Goal: Information Seeking & Learning: Learn about a topic

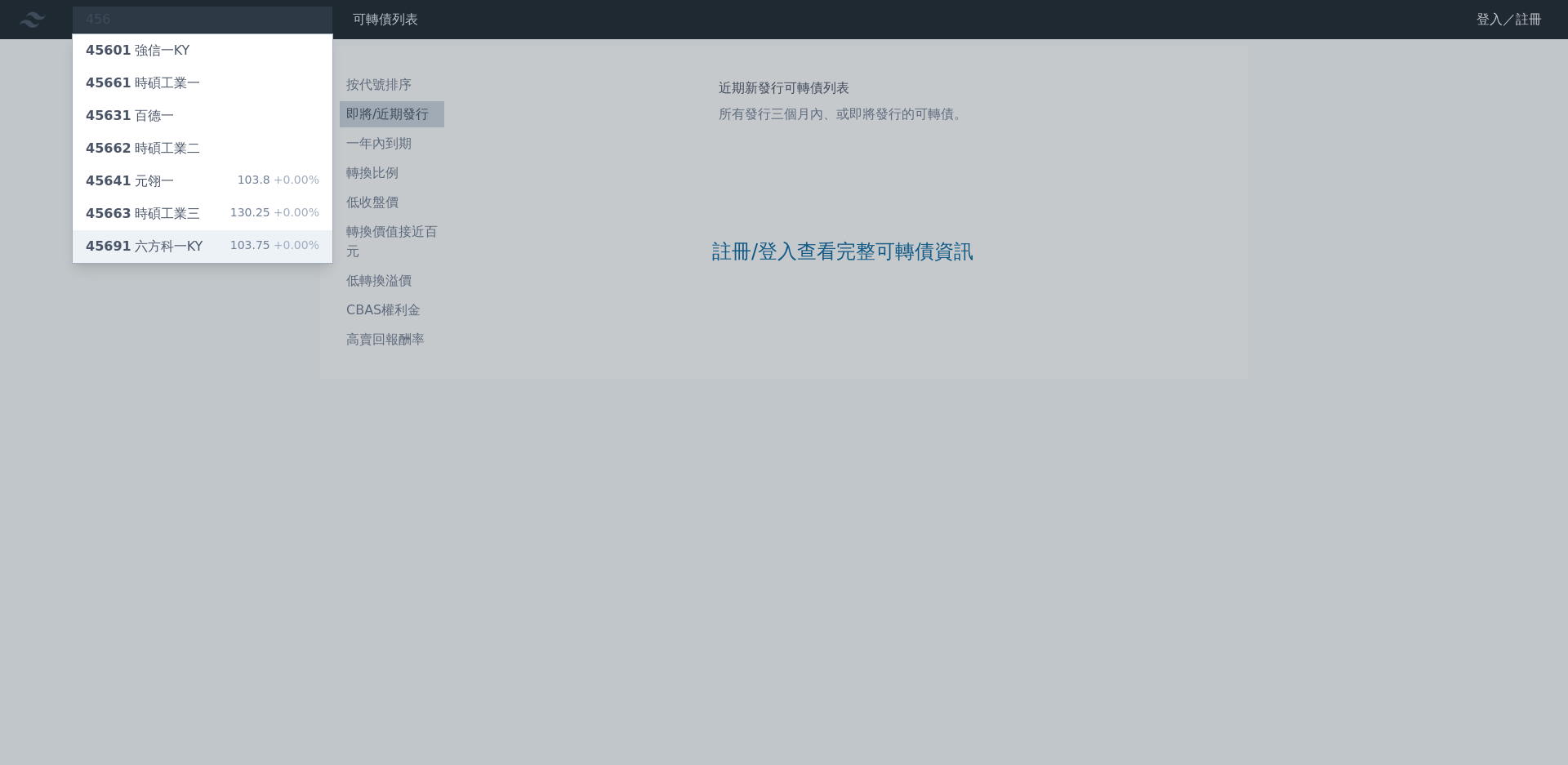
type input "456"
click at [226, 231] on div "45691 六方科一KY 103.75 +0.00%" at bounding box center [202, 247] width 260 height 33
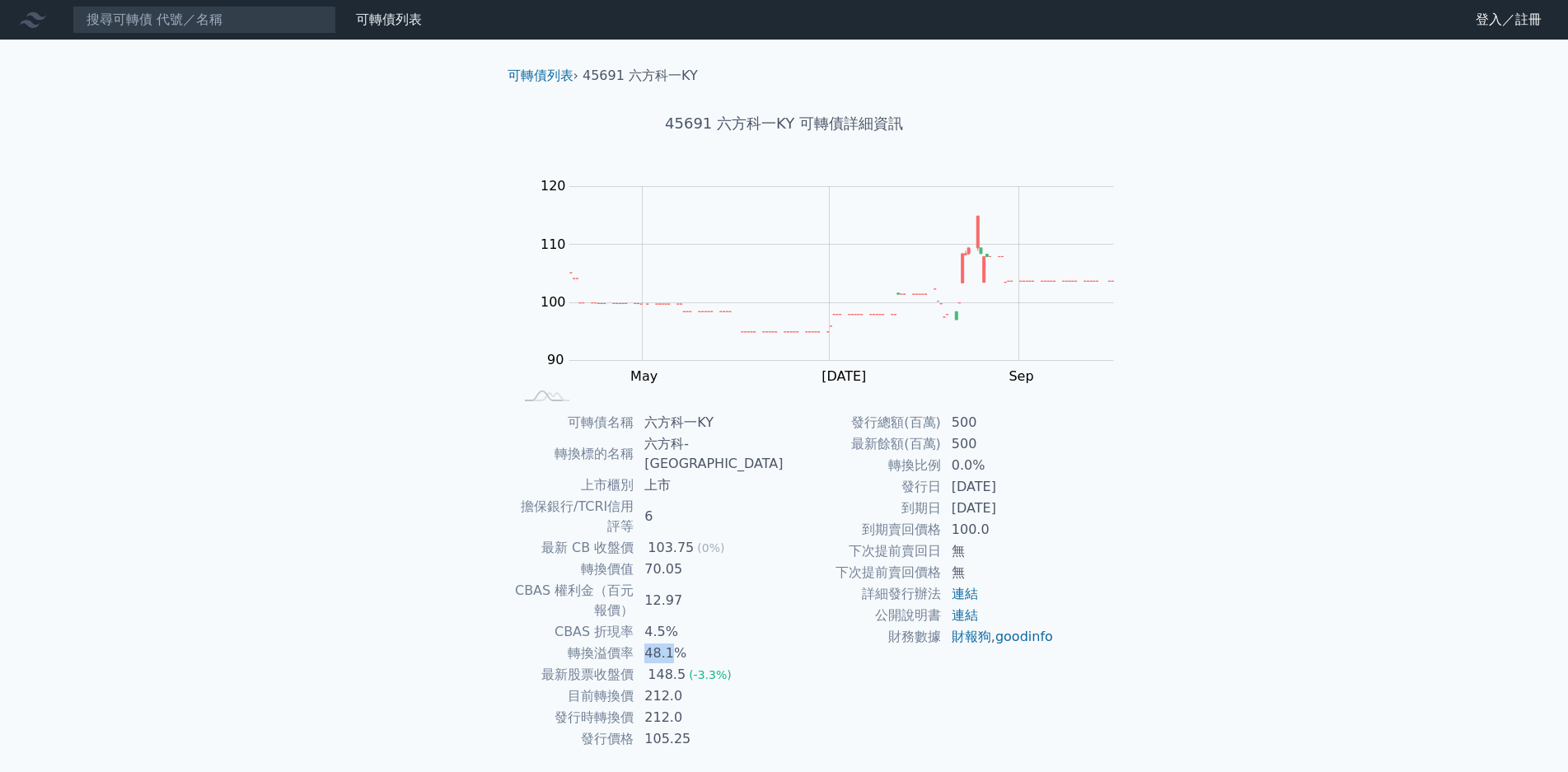
drag, startPoint x: 790, startPoint y: 567, endPoint x: 844, endPoint y: 574, distance: 54.5
click at [784, 643] on td "48.1%" at bounding box center [708, 653] width 149 height 22
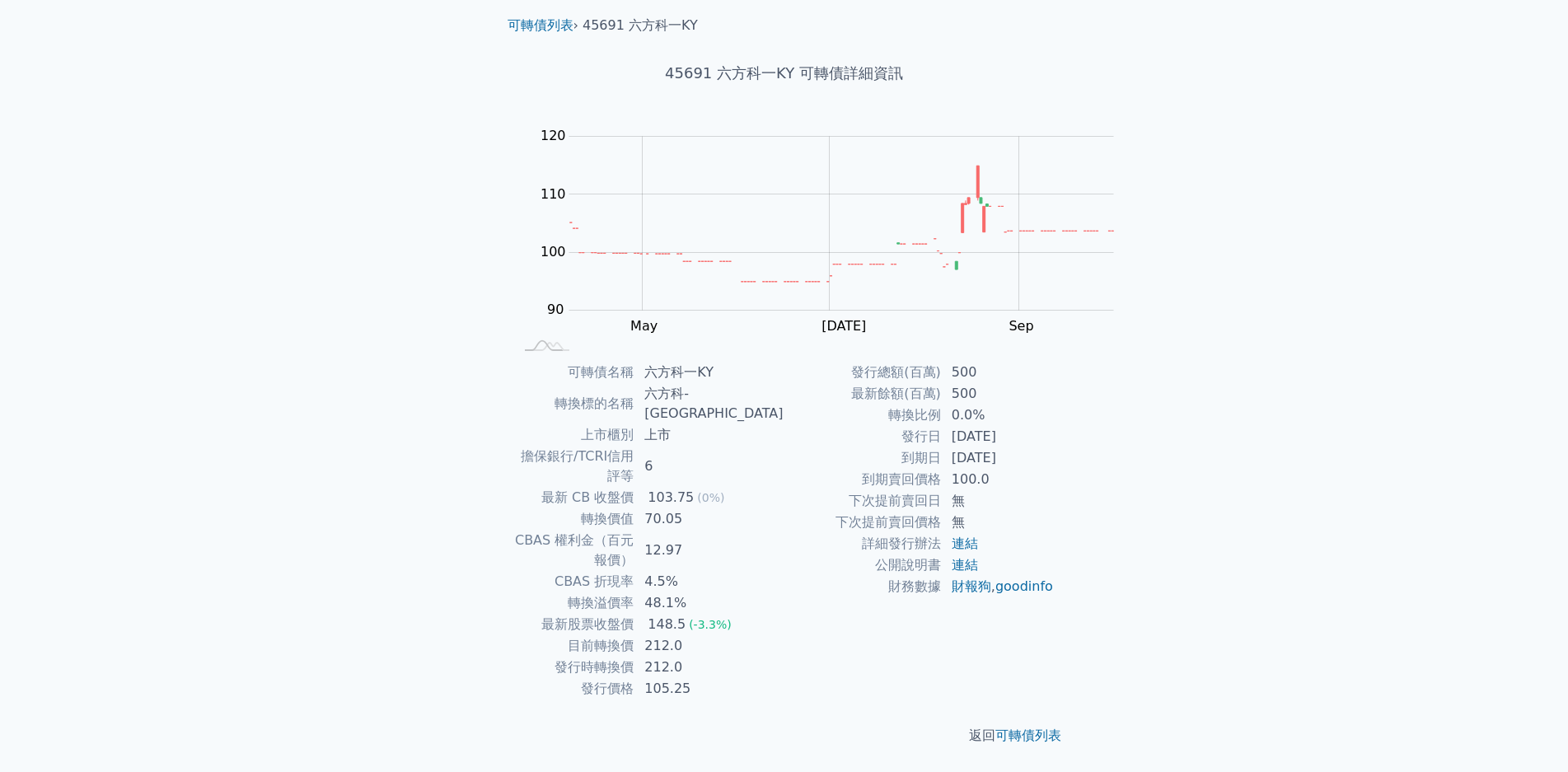
scroll to position [83, 0]
drag, startPoint x: 799, startPoint y: 505, endPoint x: 889, endPoint y: 510, distance: 90.1
click at [784, 614] on td "148.5 (-3.3%)" at bounding box center [708, 625] width 149 height 22
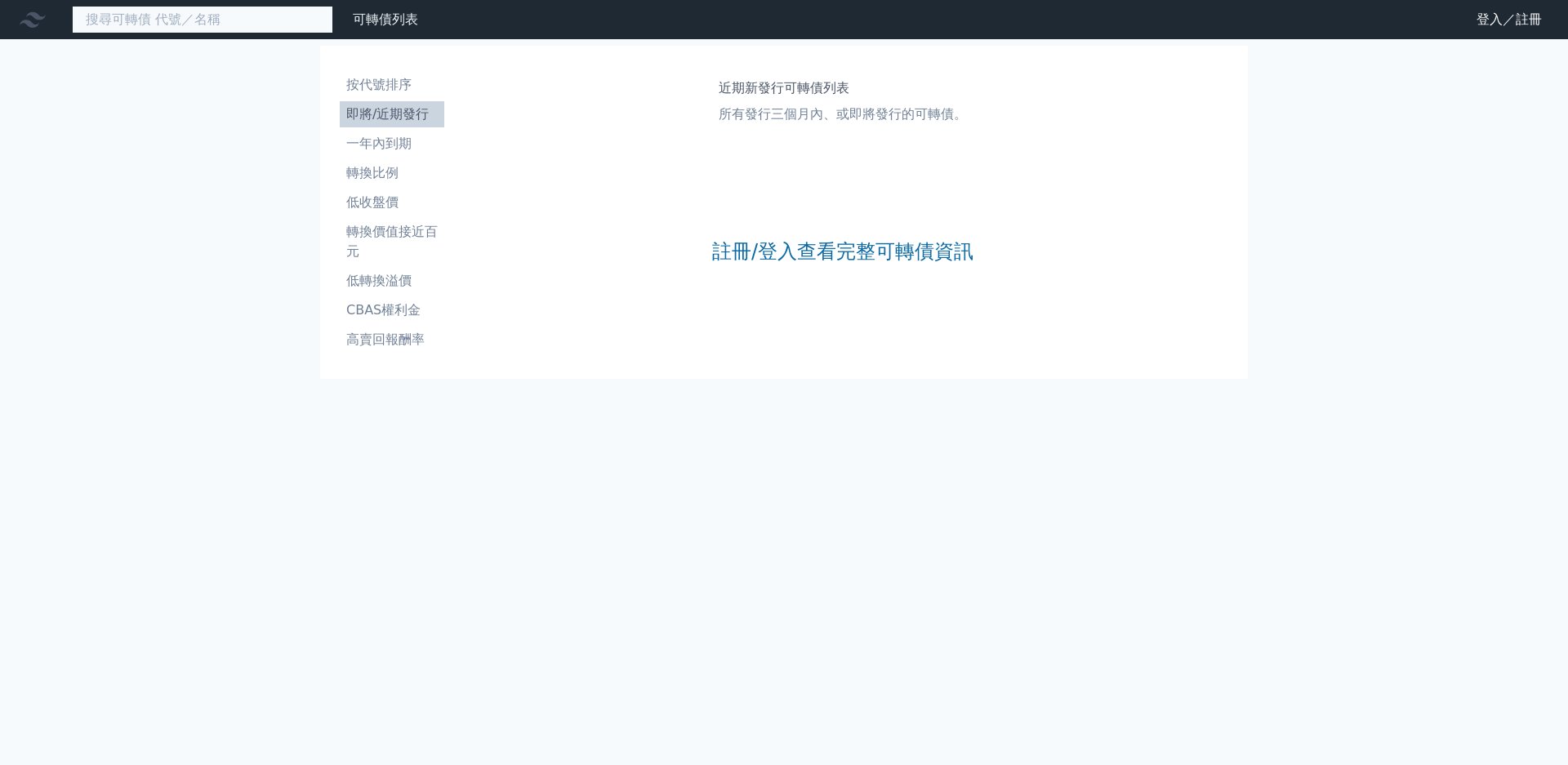
click at [189, 30] on input at bounding box center [202, 20] width 262 height 28
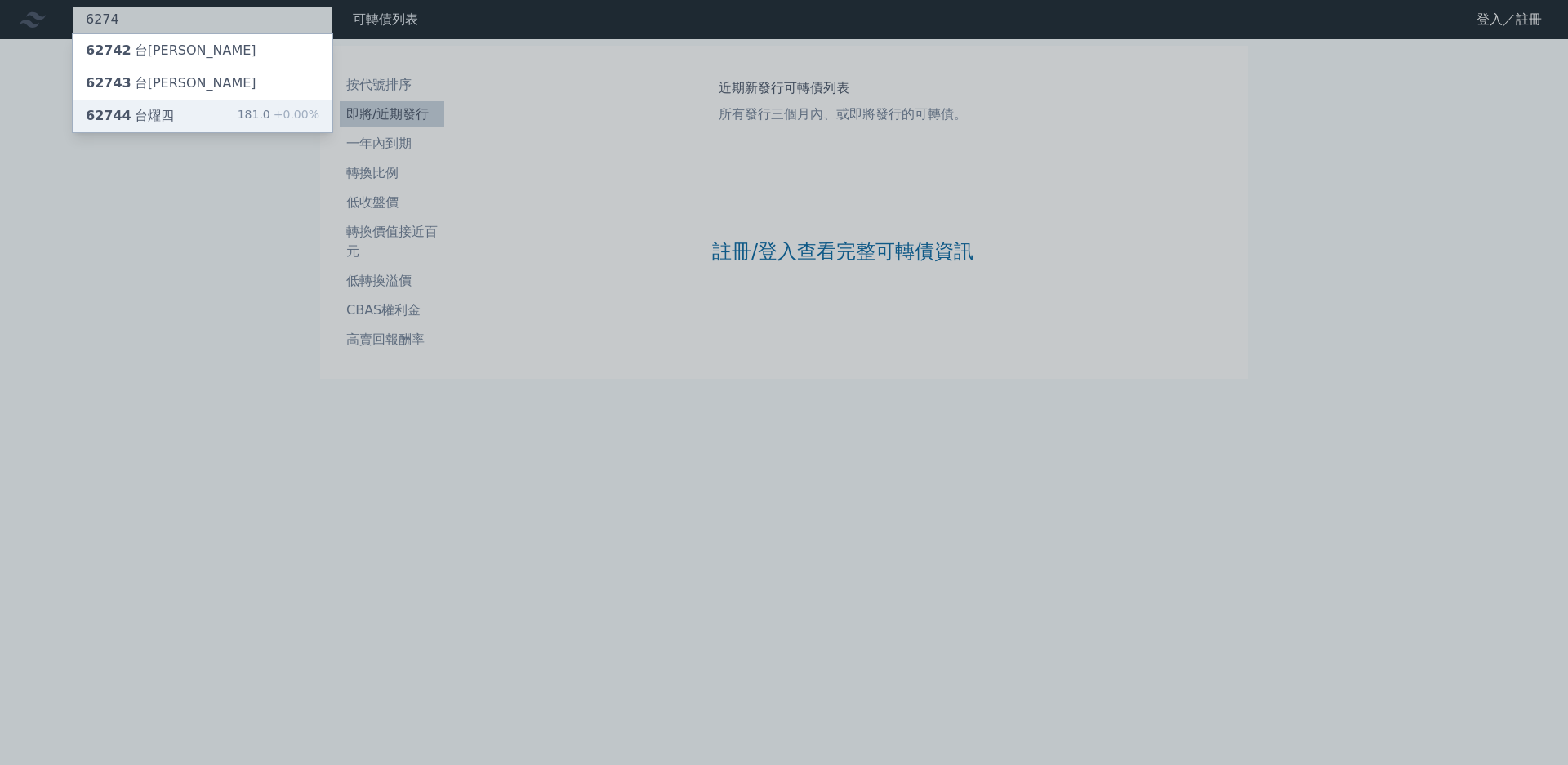
type input "6274"
click at [237, 107] on div "181.0 +0.00%" at bounding box center [278, 116] width 82 height 20
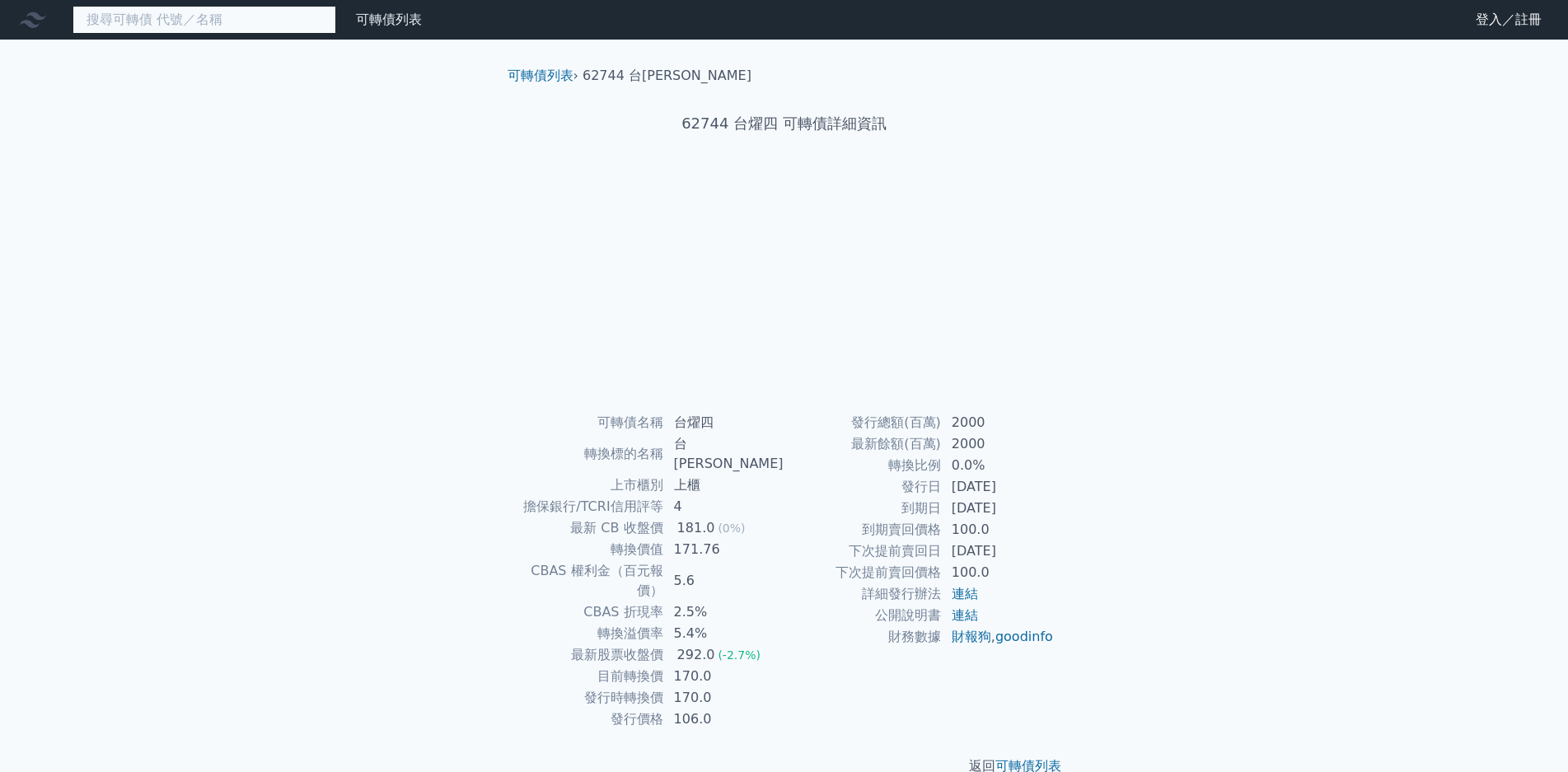
click at [142, 21] on input at bounding box center [204, 20] width 264 height 28
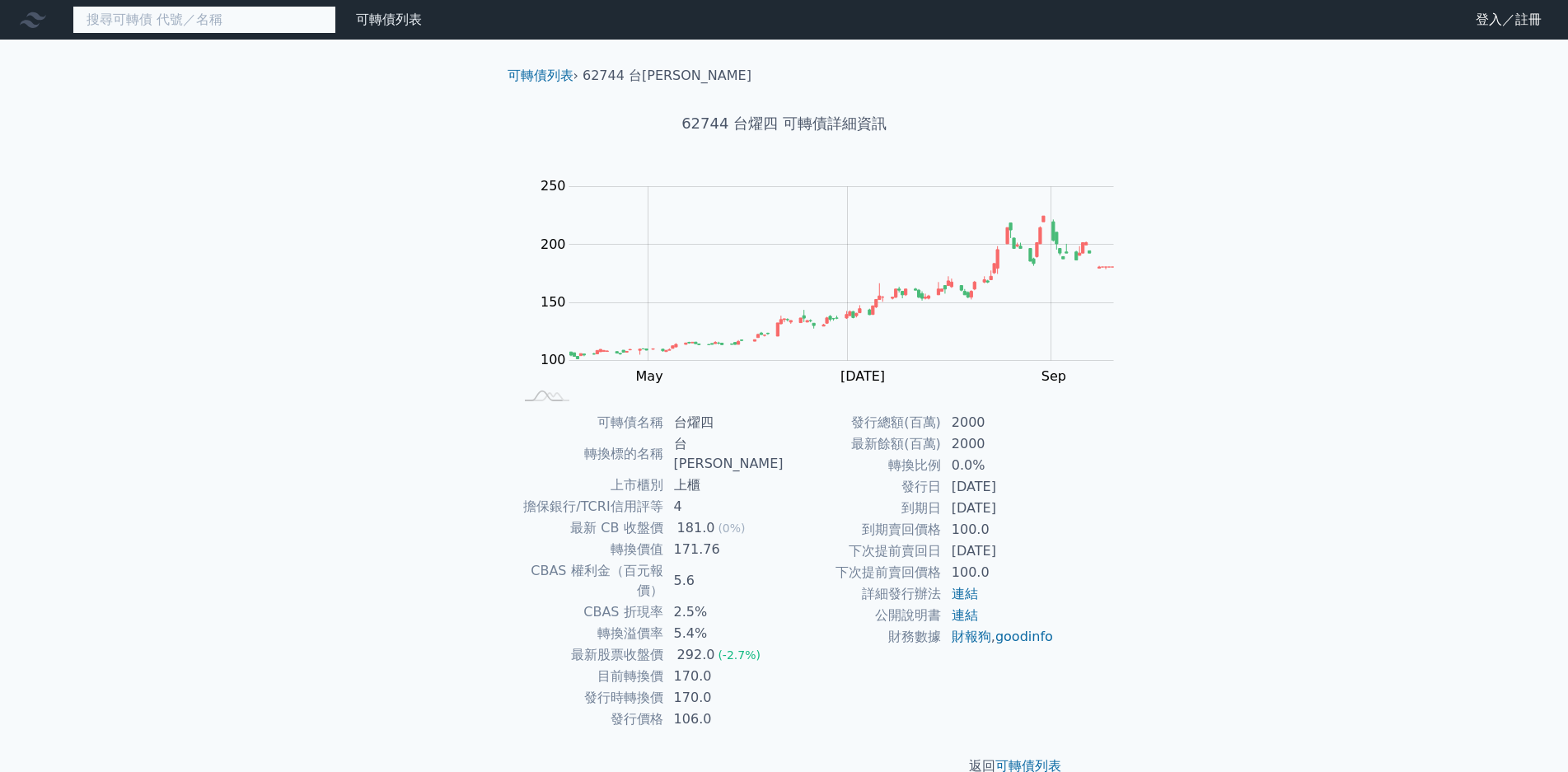
click at [119, 19] on input at bounding box center [204, 20] width 264 height 28
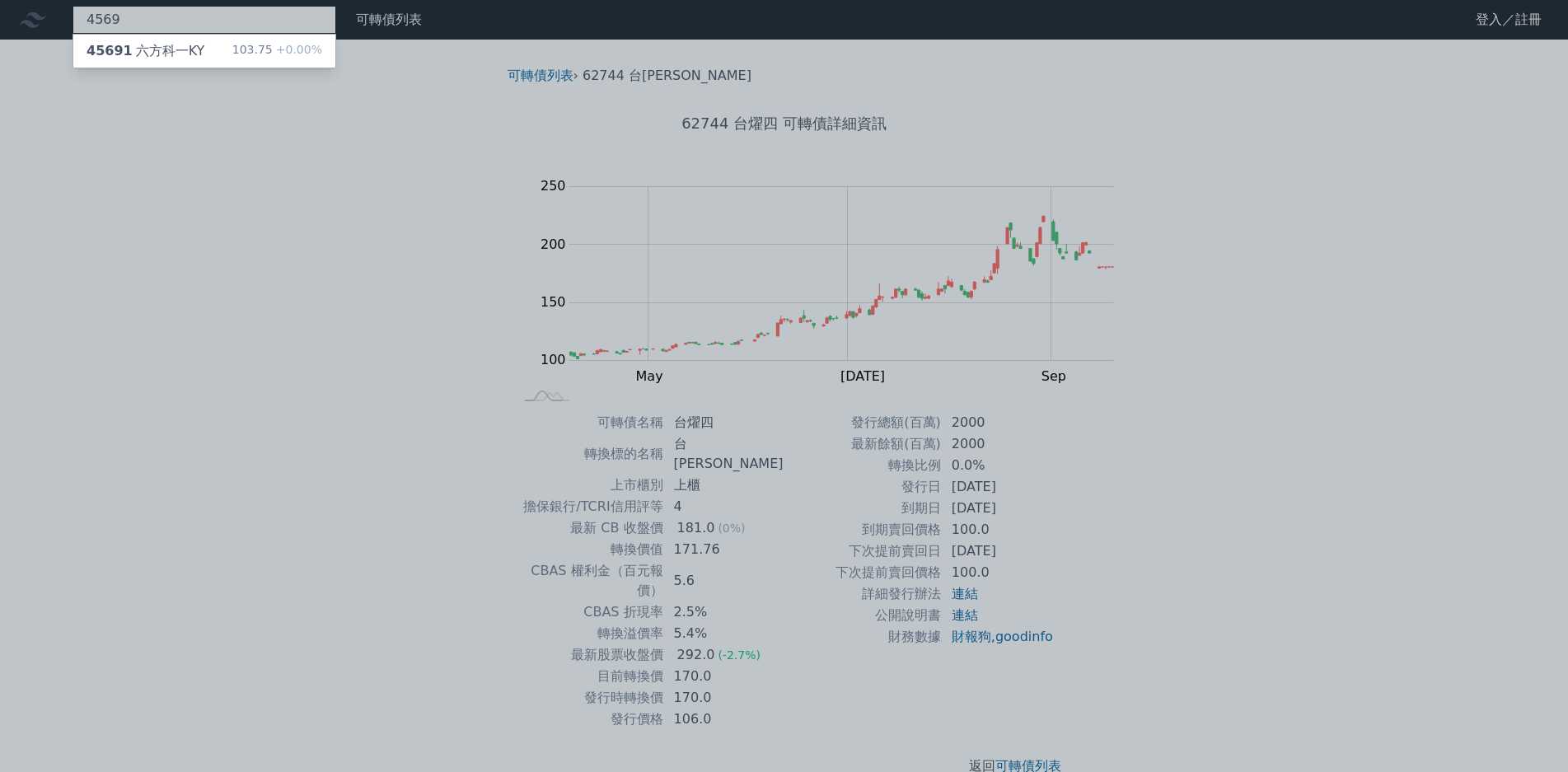
type input "4569"
drag, startPoint x: 141, startPoint y: 30, endPoint x: 165, endPoint y: 54, distance: 33.9
click at [233, 54] on div "103.75 +0.00%" at bounding box center [277, 51] width 90 height 20
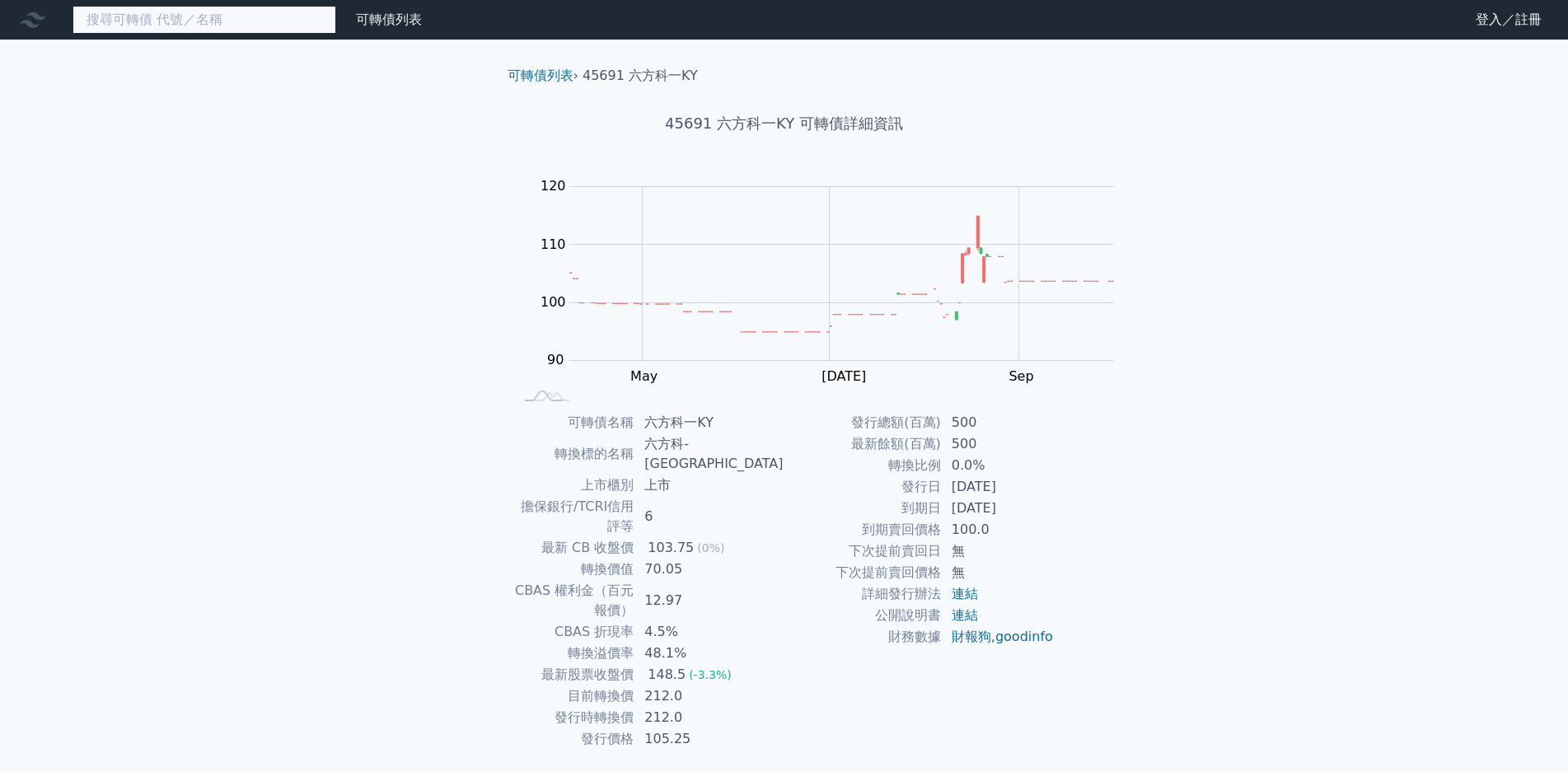
click at [162, 17] on input at bounding box center [204, 20] width 264 height 28
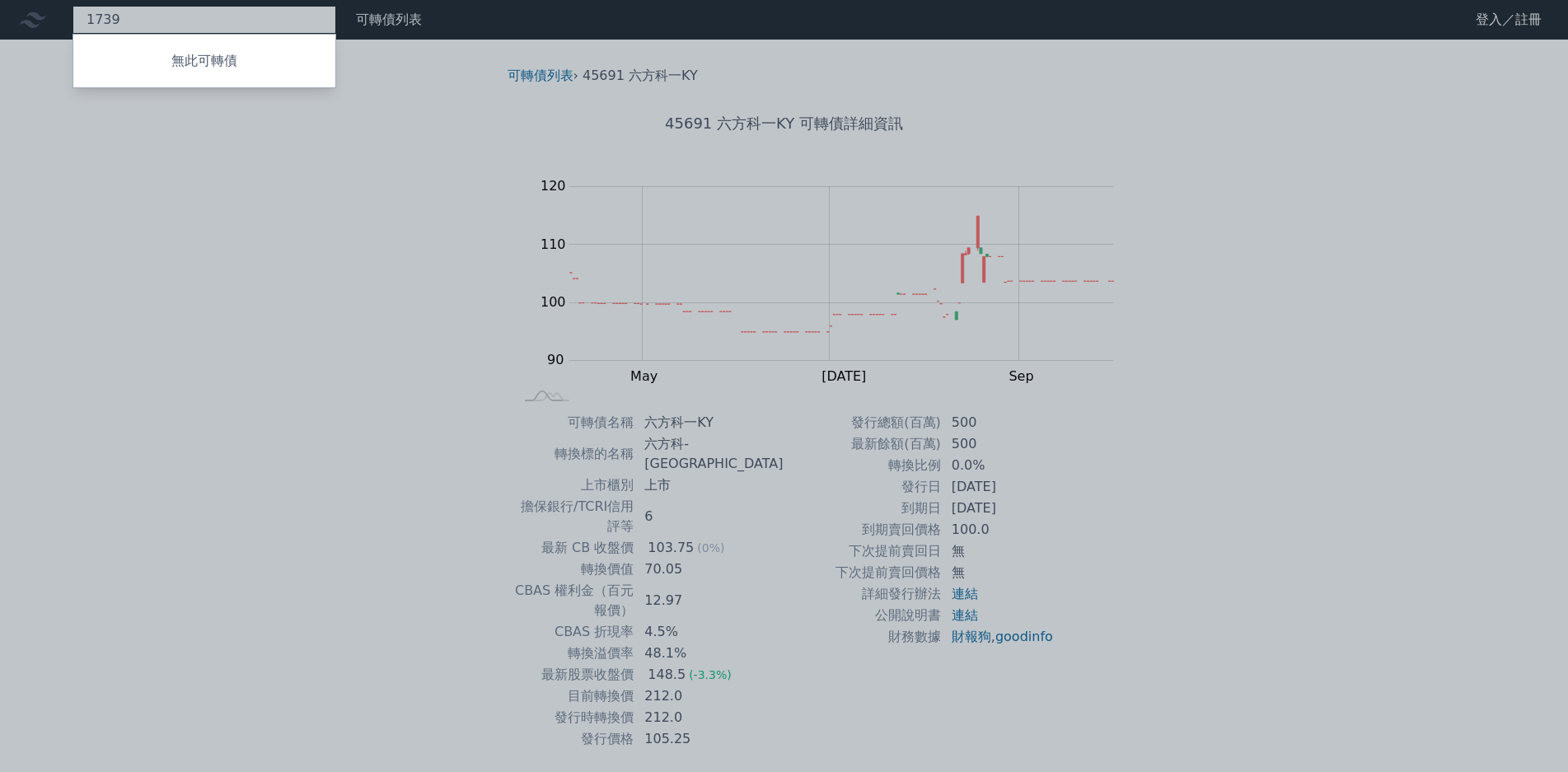
type input "1739"
click at [110, 18] on div at bounding box center [784, 386] width 1568 height 772
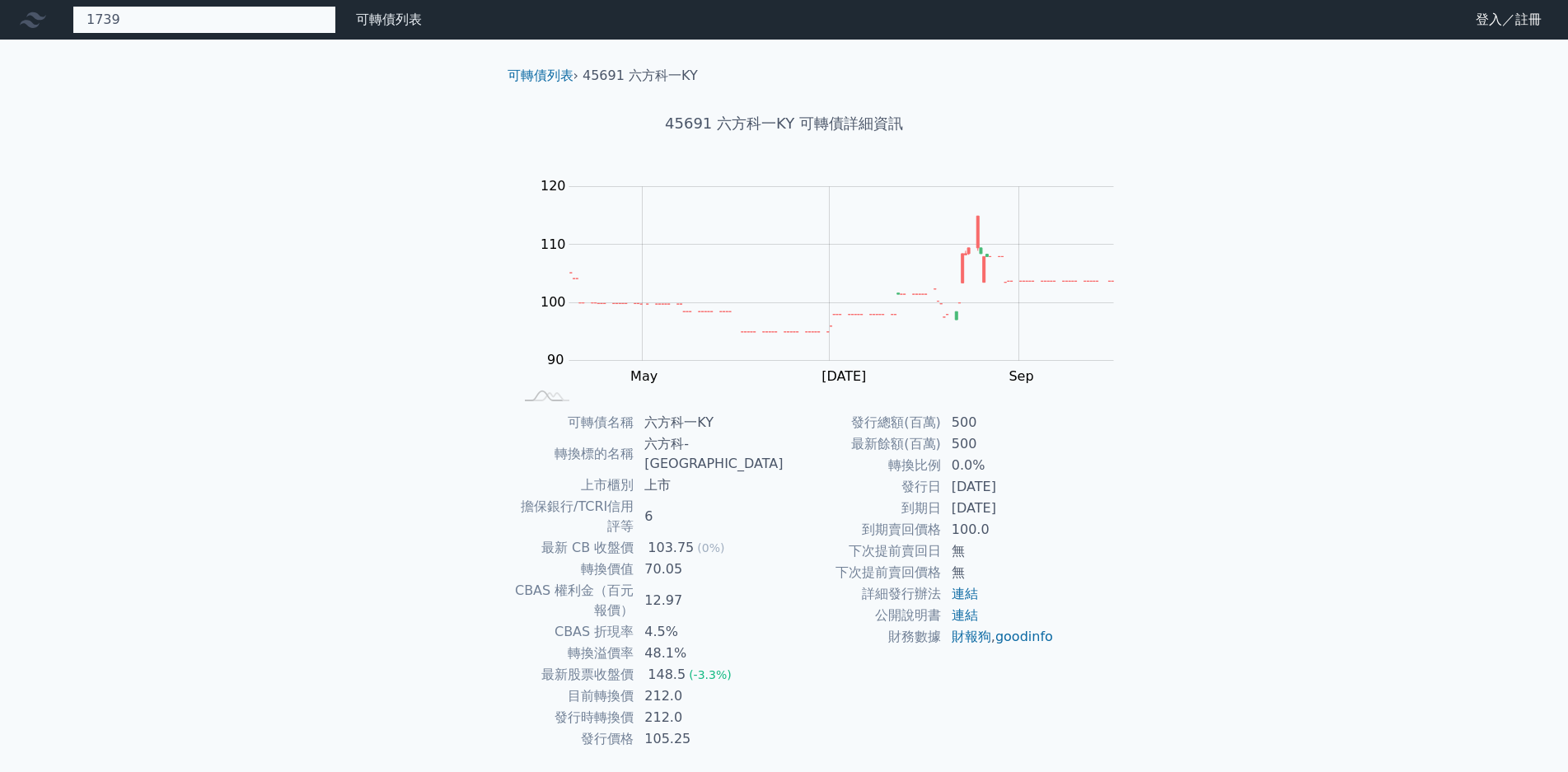
click at [110, 18] on div "1739 無此可轉債" at bounding box center [204, 20] width 264 height 28
click at [110, 18] on input at bounding box center [204, 20] width 264 height 28
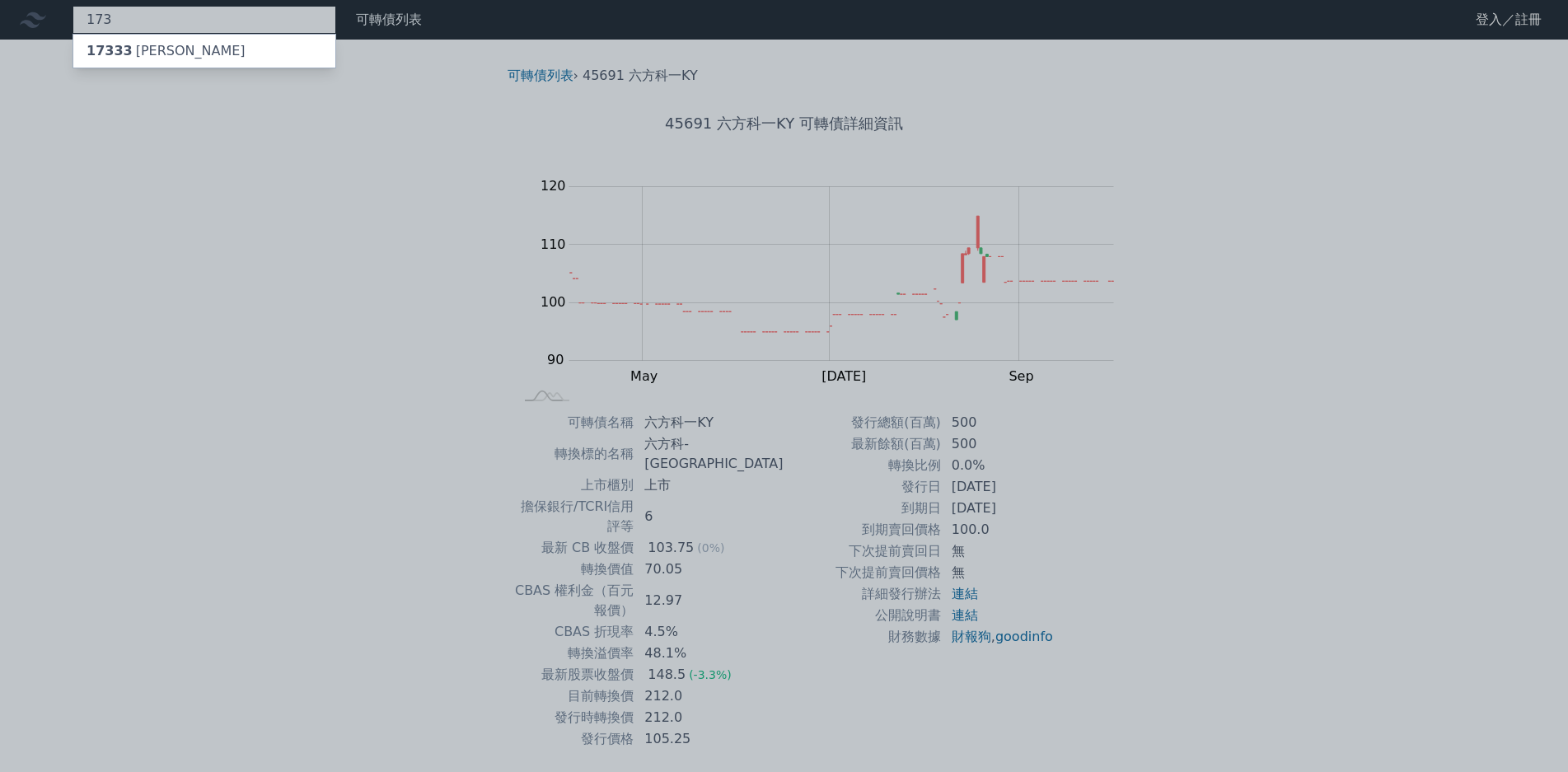
type input "173"
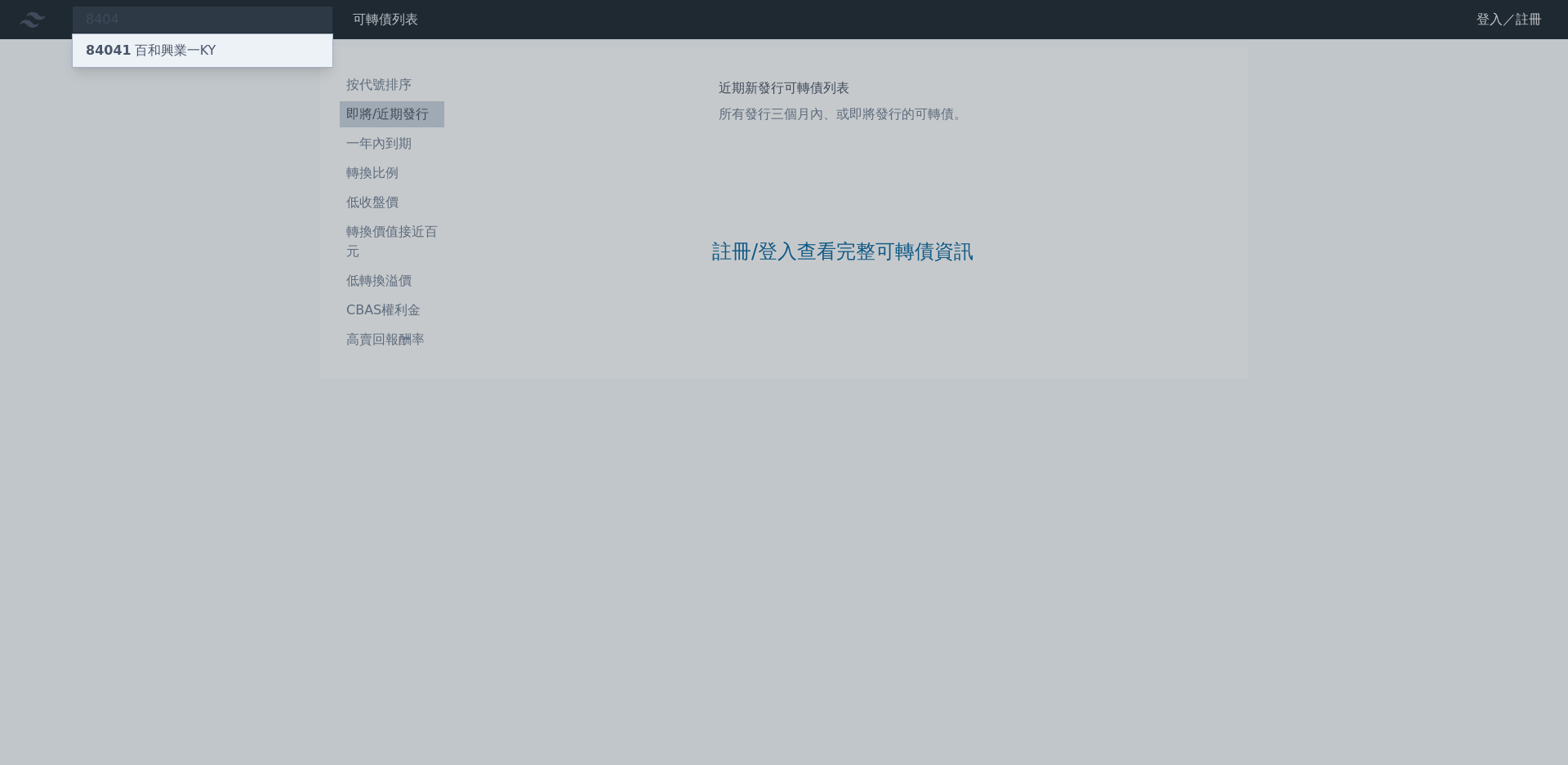
type input "8404"
click at [201, 41] on div "84041 百和興業一KY" at bounding box center [202, 51] width 260 height 33
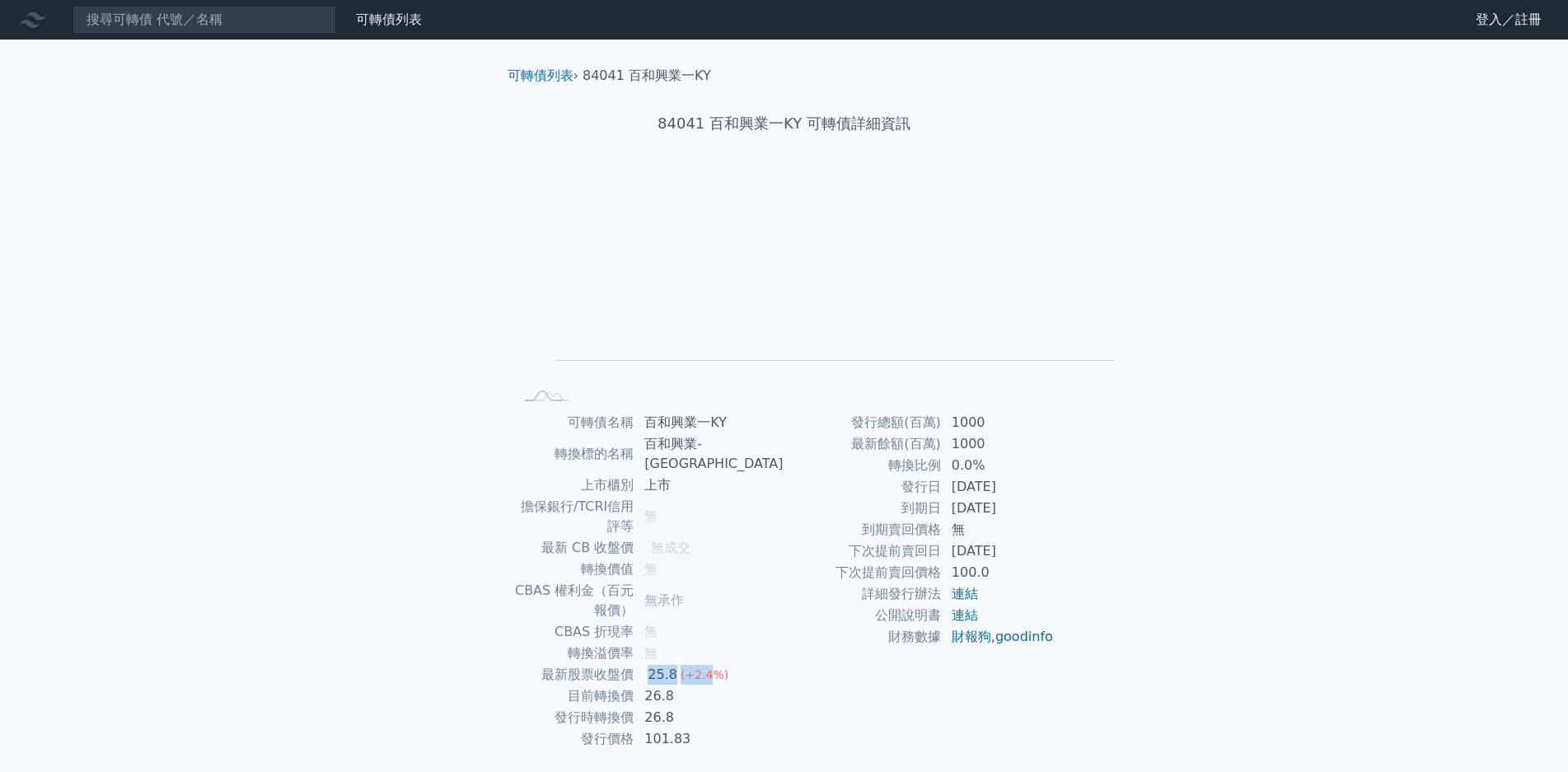
drag, startPoint x: 799, startPoint y: 590, endPoint x: 924, endPoint y: 591, distance: 125.0
click at [784, 664] on td "25.8 (+2.4%)" at bounding box center [708, 674] width 149 height 22
drag, startPoint x: 801, startPoint y: 633, endPoint x: 831, endPoint y: 646, distance: 32.7
click at [784, 708] on td "26.8" at bounding box center [708, 718] width 149 height 22
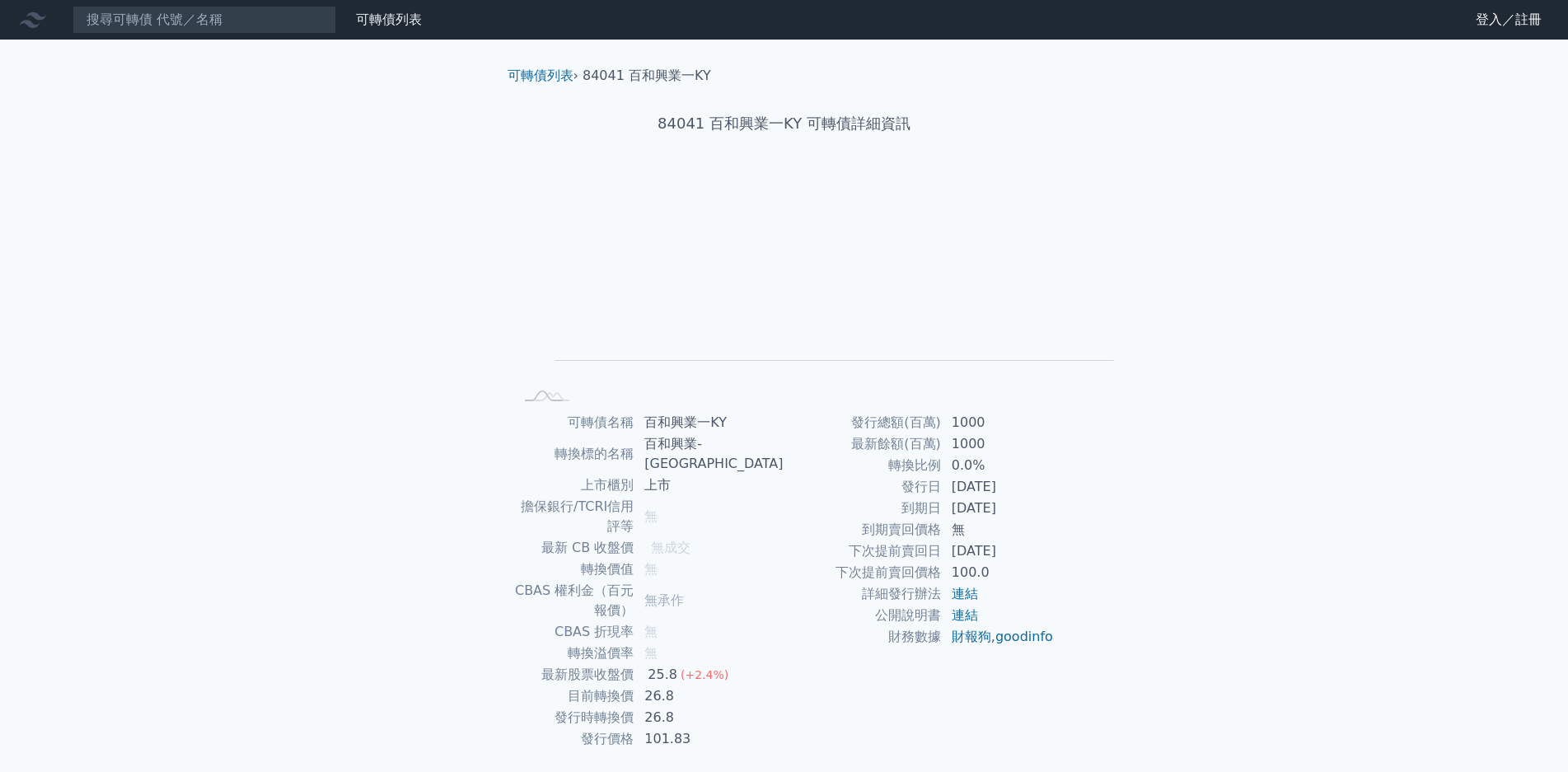
click at [784, 728] on td "101.83" at bounding box center [708, 739] width 149 height 22
click at [213, 23] on input at bounding box center [204, 20] width 264 height 28
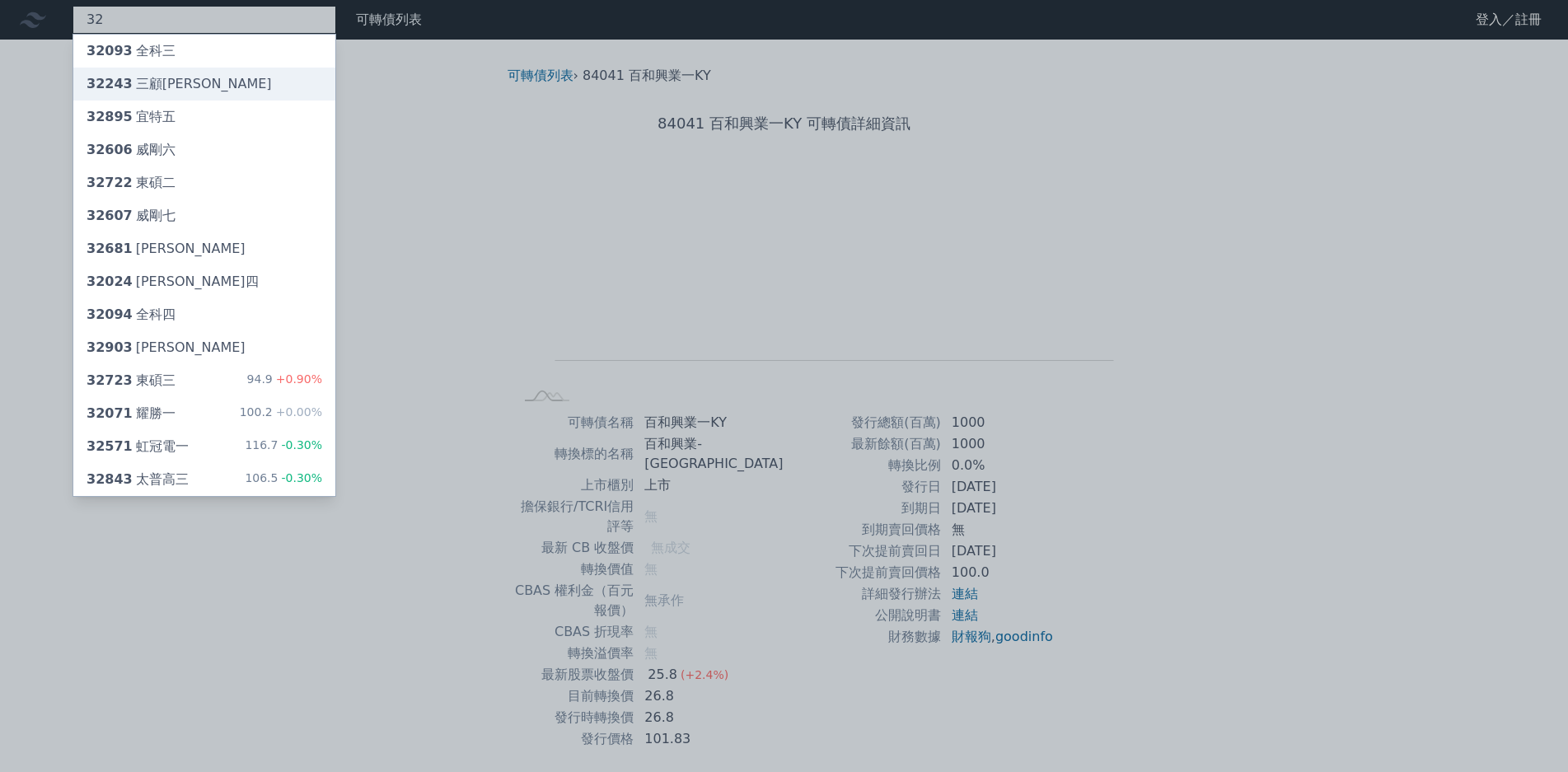
type input "3"
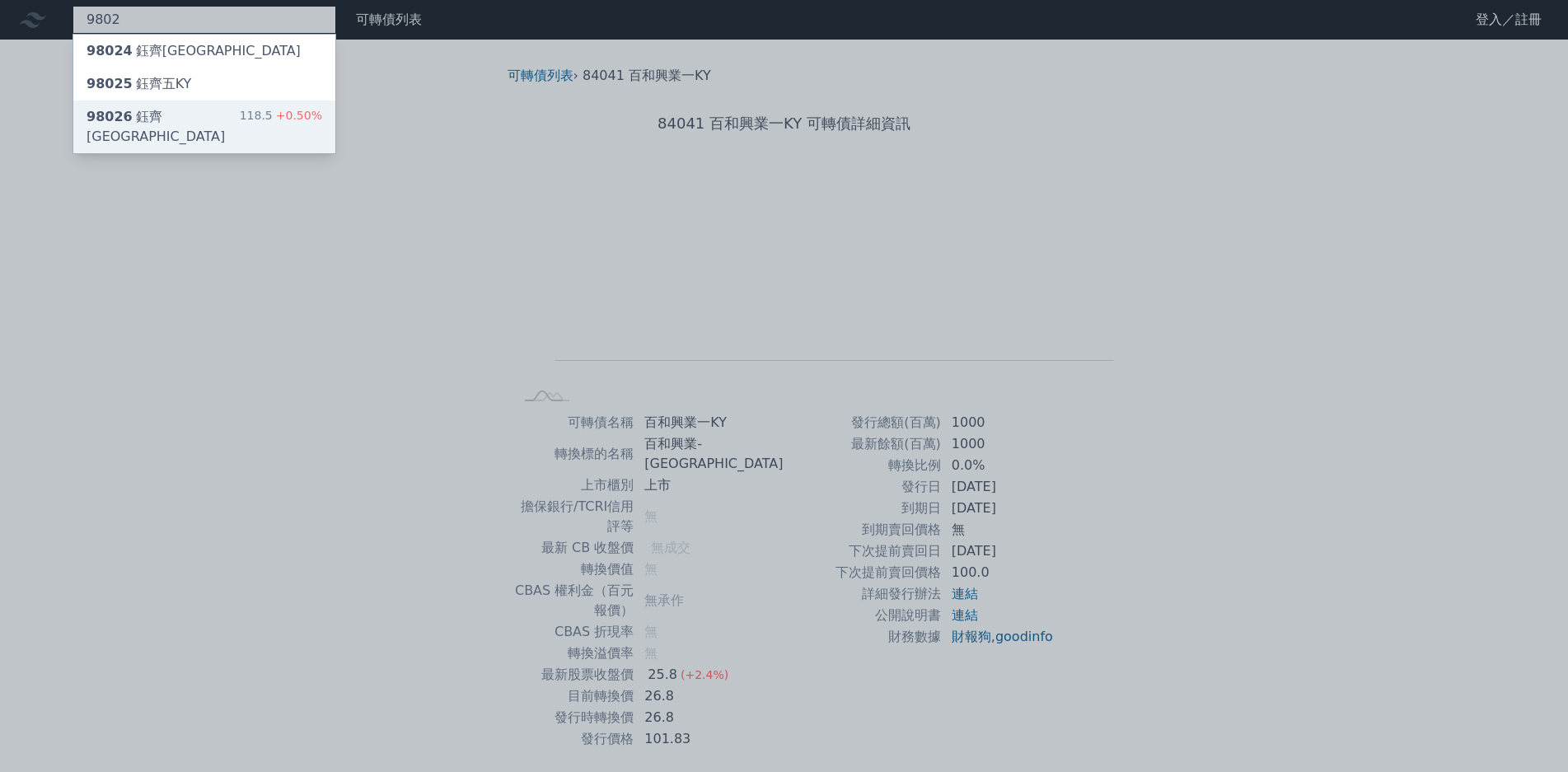
type input "9802"
click at [273, 109] on span "+0.50%" at bounding box center [297, 115] width 50 height 13
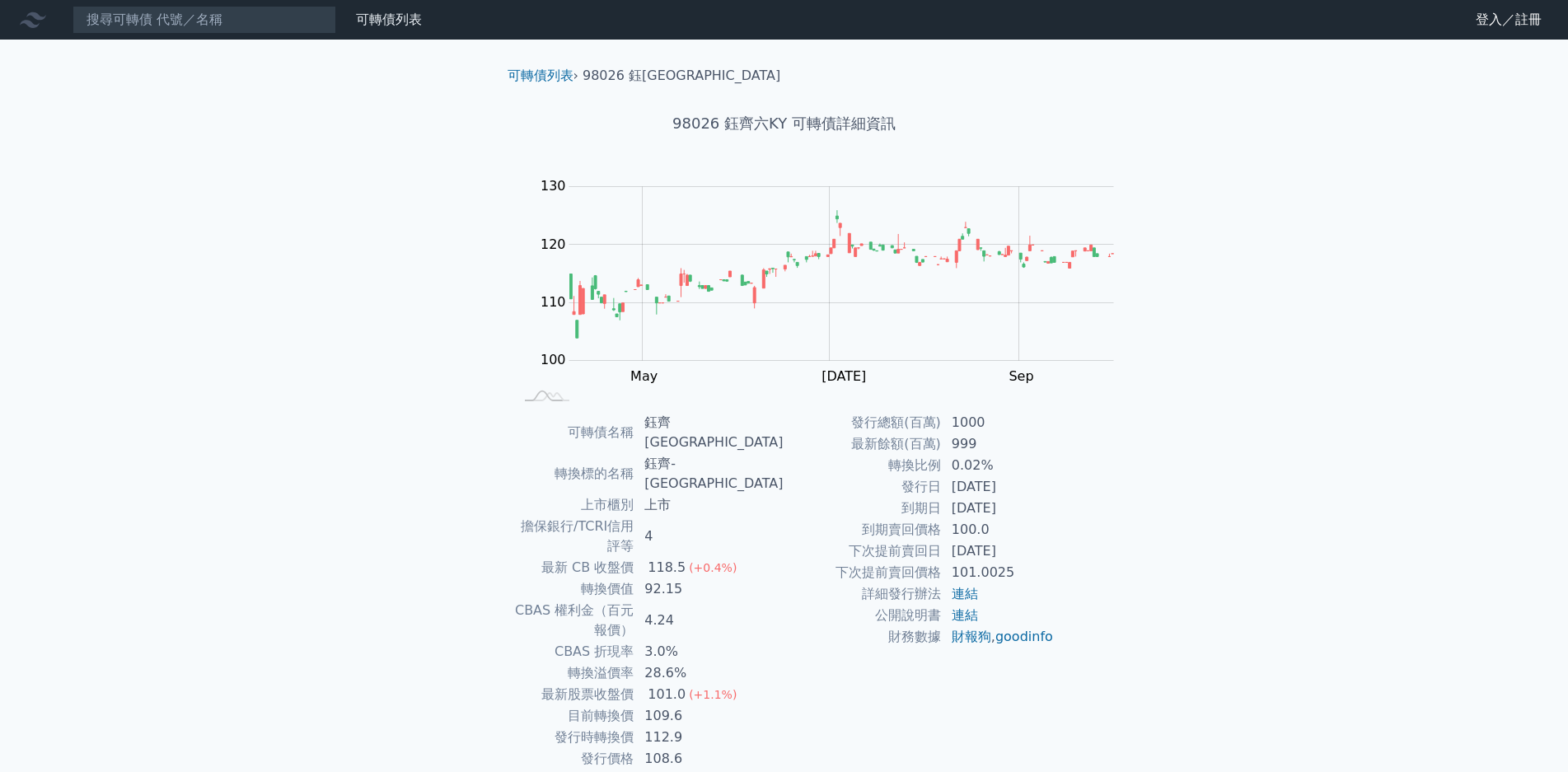
drag, startPoint x: 801, startPoint y: 575, endPoint x: 840, endPoint y: 570, distance: 39.3
click at [784, 663] on td "28.6%" at bounding box center [708, 674] width 149 height 22
